Goal: Find specific page/section: Find specific page/section

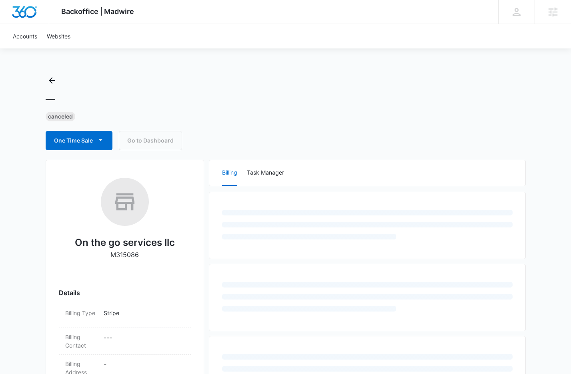
select select "US"
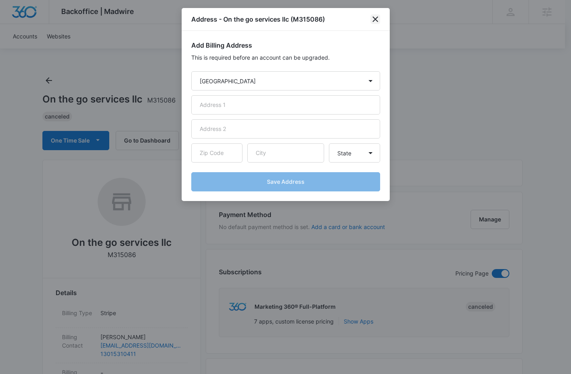
click at [379, 19] on icon "close" at bounding box center [375, 19] width 10 height 10
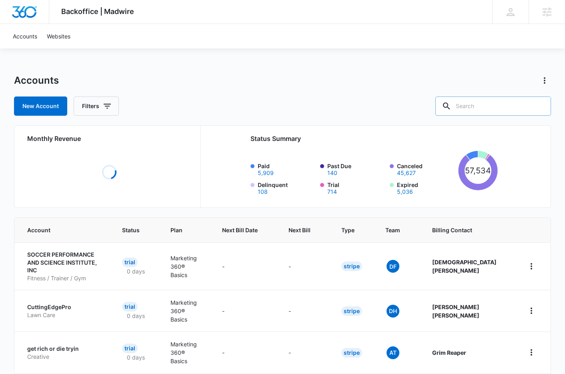
click at [489, 109] on input "text" at bounding box center [493, 105] width 116 height 19
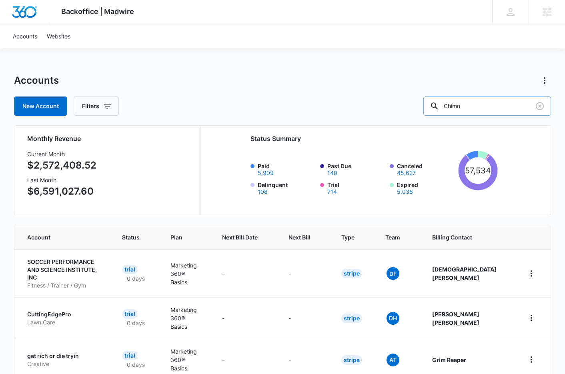
type input "Chimn"
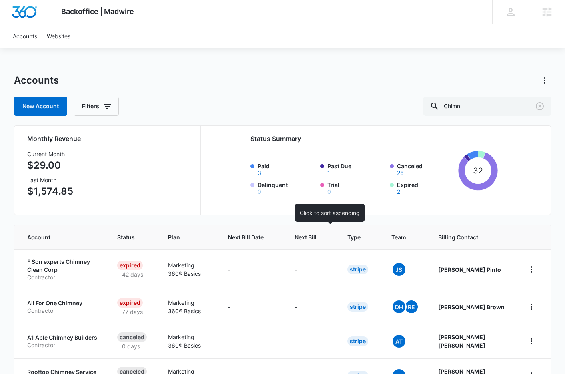
click at [335, 242] on th "Next Bill" at bounding box center [311, 237] width 53 height 24
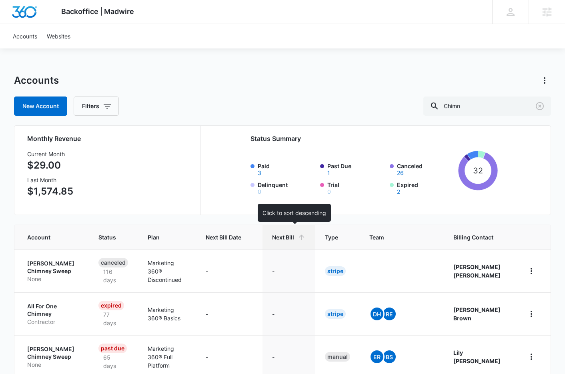
click at [294, 234] on span "Next Bill" at bounding box center [283, 237] width 22 height 8
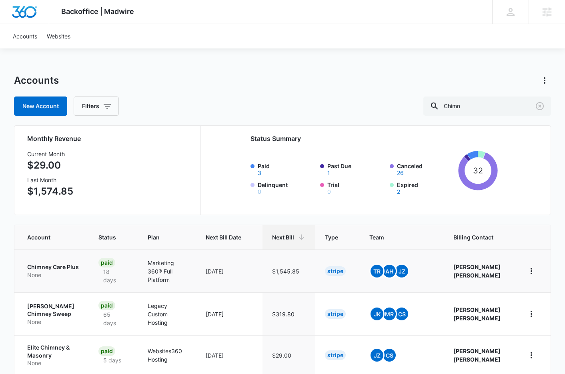
click at [42, 263] on p "Chimney Care Plus" at bounding box center [53, 267] width 52 height 8
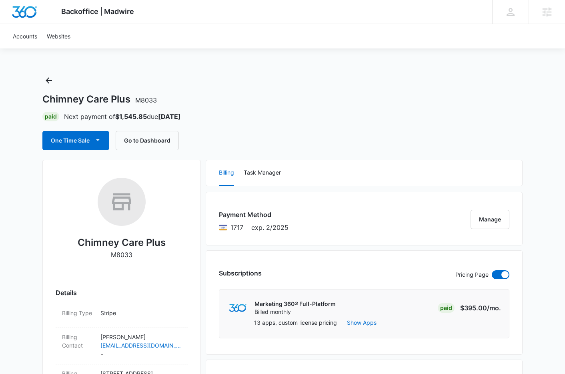
click at [130, 244] on h2 "Chimney Care Plus" at bounding box center [122, 242] width 88 height 14
copy h2 "Chimney Care Plus"
click at [143, 138] on button "Go to Dashboard" at bounding box center [147, 140] width 63 height 19
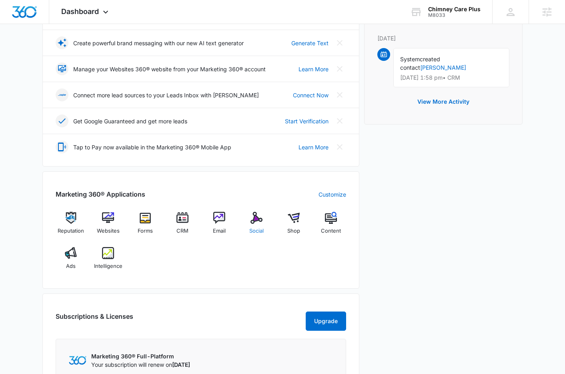
scroll to position [268, 0]
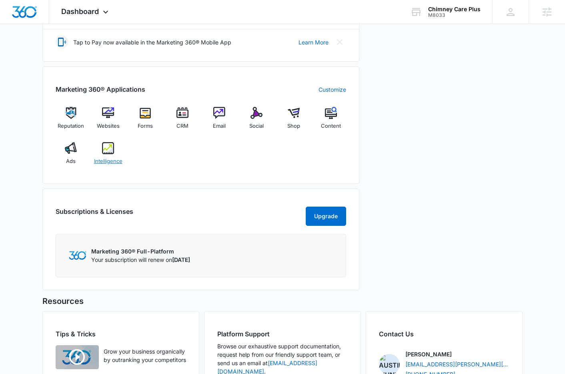
click at [107, 157] on span "Intelligence" at bounding box center [108, 161] width 28 height 8
